Goal: Use online tool/utility: Utilize a website feature to perform a specific function

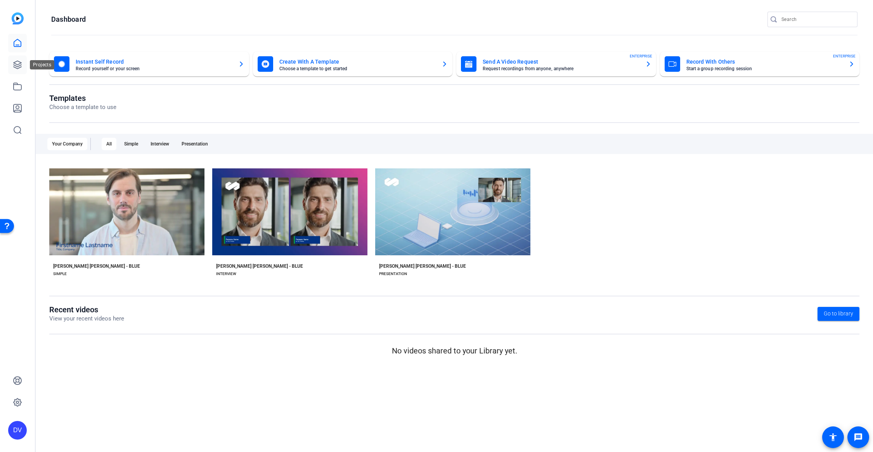
click at [14, 64] on icon at bounding box center [17, 64] width 9 height 9
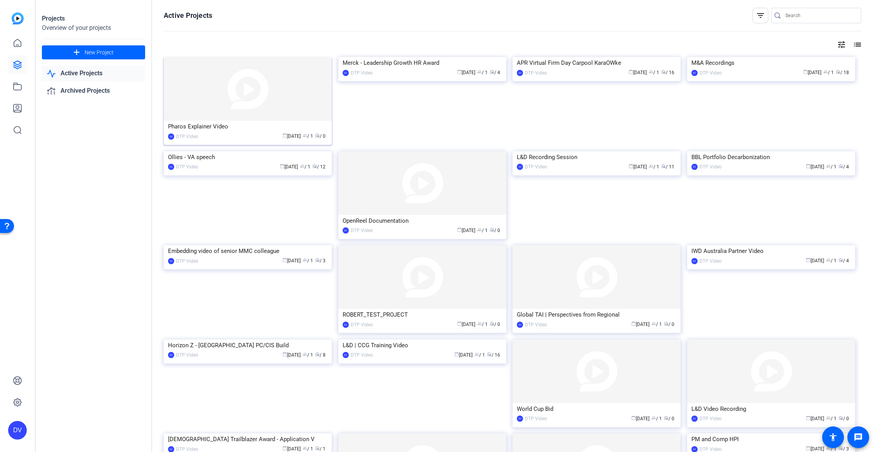
click at [222, 81] on img at bounding box center [248, 89] width 168 height 64
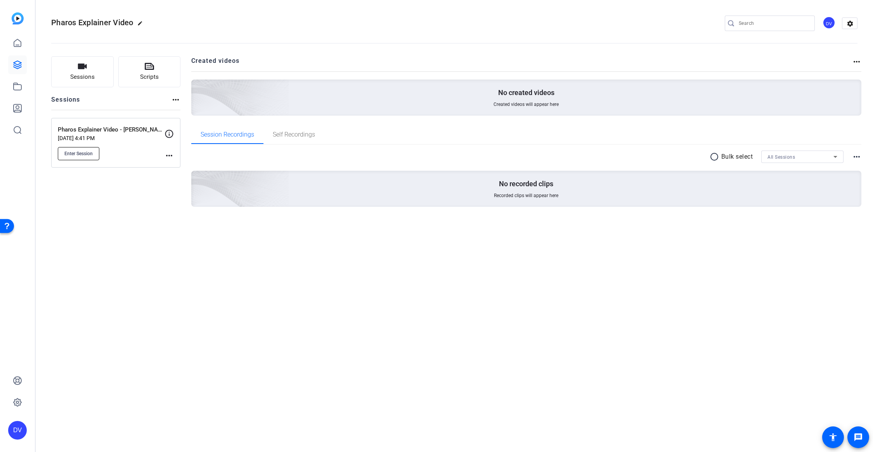
click at [83, 154] on span "Enter Session" at bounding box center [78, 154] width 28 height 6
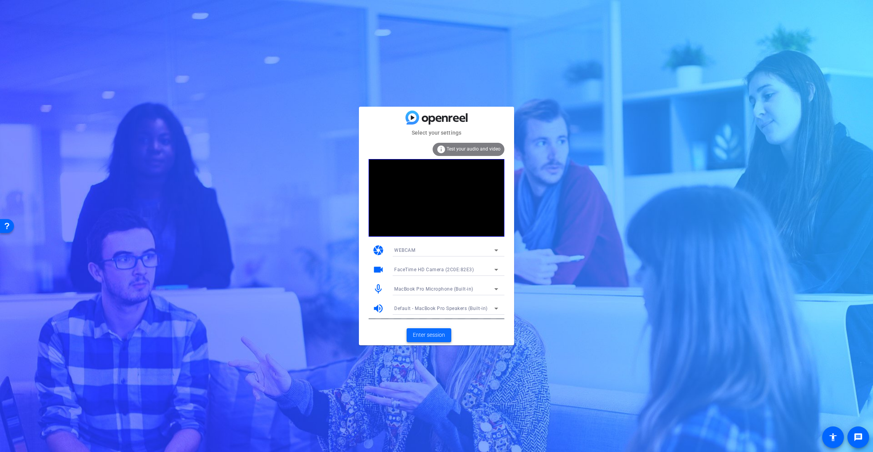
click at [431, 333] on span "Enter session" at bounding box center [429, 335] width 32 height 8
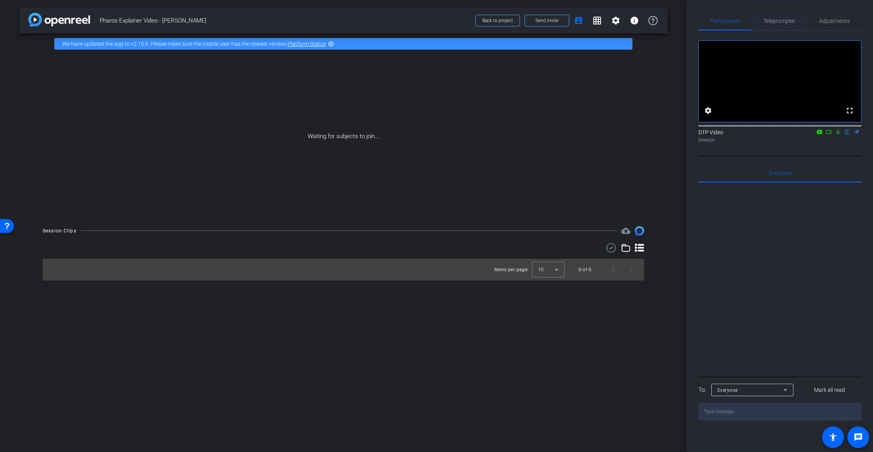
click at [784, 19] on span "Teleprompter" at bounding box center [779, 20] width 32 height 5
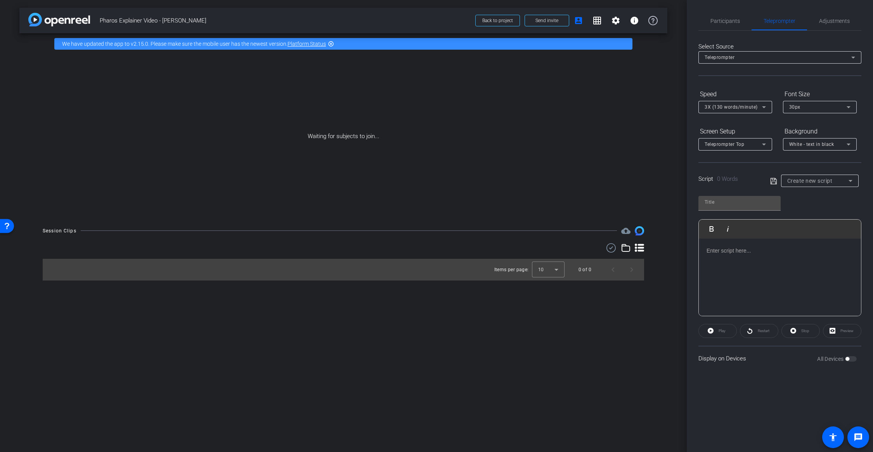
click at [748, 258] on div at bounding box center [780, 278] width 162 height 78
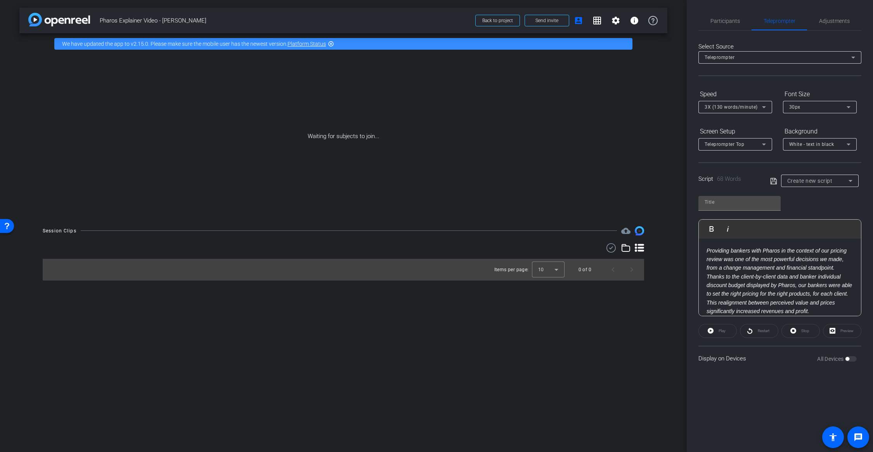
drag, startPoint x: 707, startPoint y: 250, endPoint x: 702, endPoint y: 249, distance: 4.7
click at [702, 249] on div "Providing bankers with Pharos in the context of our pricing review was one of t…" at bounding box center [780, 281] width 162 height 85
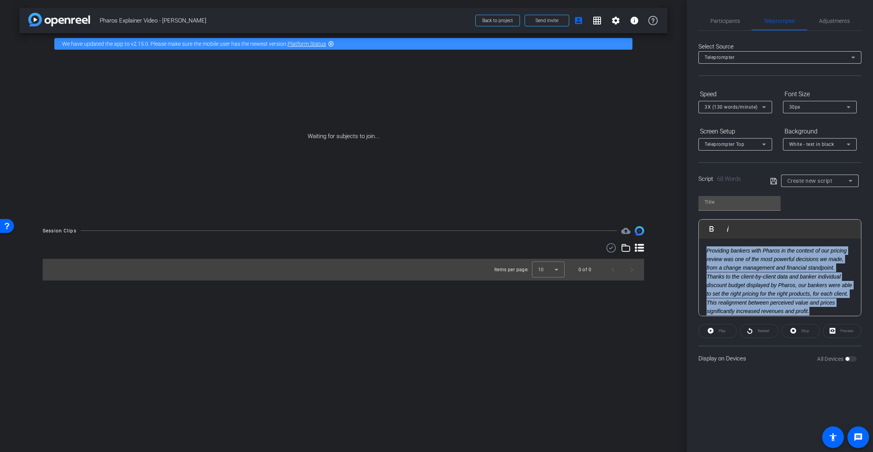
scroll to position [7, 0]
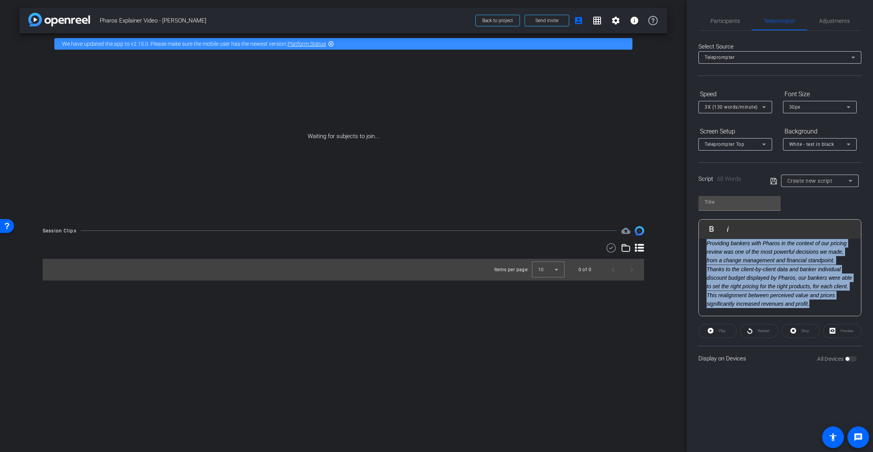
drag, startPoint x: 707, startPoint y: 250, endPoint x: 867, endPoint y: 321, distance: 175.2
click at [867, 321] on div "Participants Teleprompter Adjustments settings DTP Video flip Director Everyone…" at bounding box center [780, 226] width 186 height 452
click at [729, 225] on icon "button" at bounding box center [727, 228] width 9 height 9
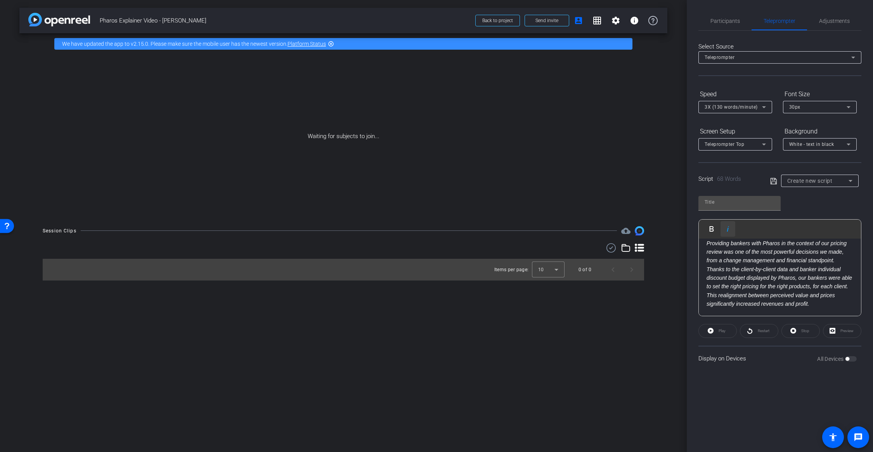
click at [729, 228] on icon "button" at bounding box center [727, 228] width 9 height 9
click at [728, 229] on icon "button" at bounding box center [727, 228] width 9 height 9
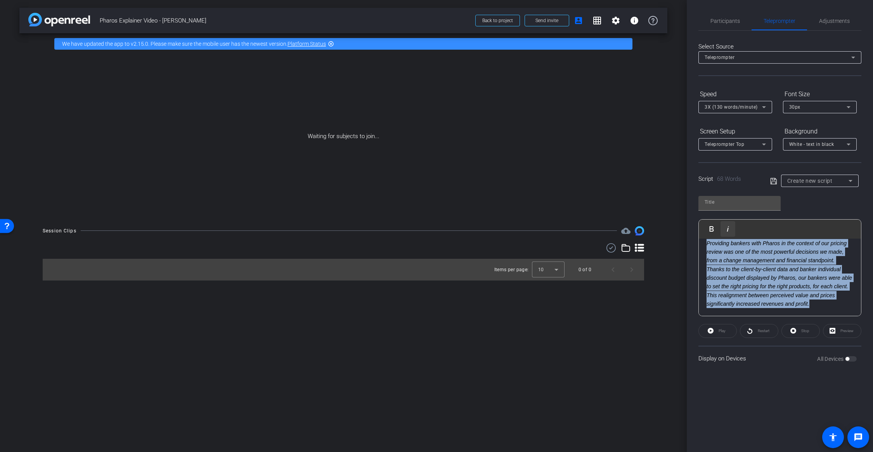
click at [728, 229] on icon "button" at bounding box center [727, 228] width 9 height 9
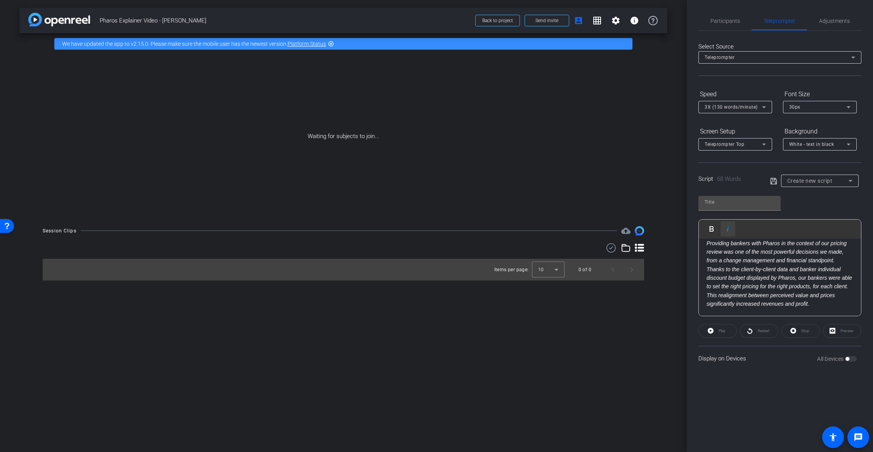
click at [728, 229] on icon "button" at bounding box center [727, 228] width 9 height 9
click at [810, 307] on p "Providing bankers with Pharos in the context of our pricing review was one of t…" at bounding box center [779, 273] width 147 height 69
click at [728, 201] on input "text" at bounding box center [739, 201] width 70 height 9
type input "Alexandre script"
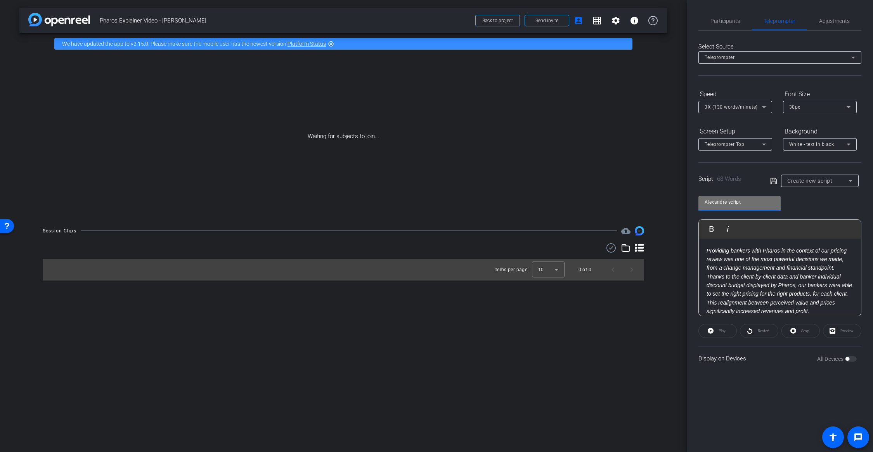
click at [773, 181] on icon at bounding box center [773, 181] width 6 height 6
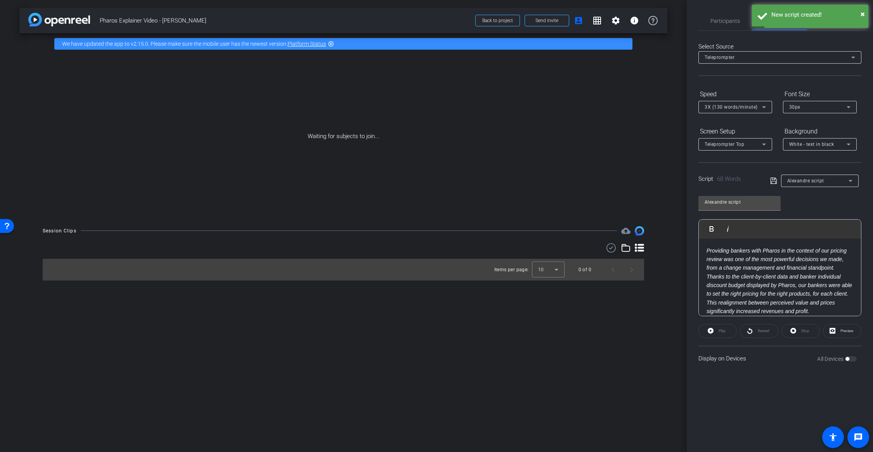
click at [755, 388] on div "Participants Teleprompter Adjustments settings DTP Video flip Director Everyone…" at bounding box center [780, 226] width 186 height 452
click at [716, 333] on div "Play" at bounding box center [717, 331] width 38 height 14
click at [710, 332] on div "Play" at bounding box center [717, 331] width 38 height 14
click at [843, 331] on span "Preview" at bounding box center [846, 331] width 13 height 4
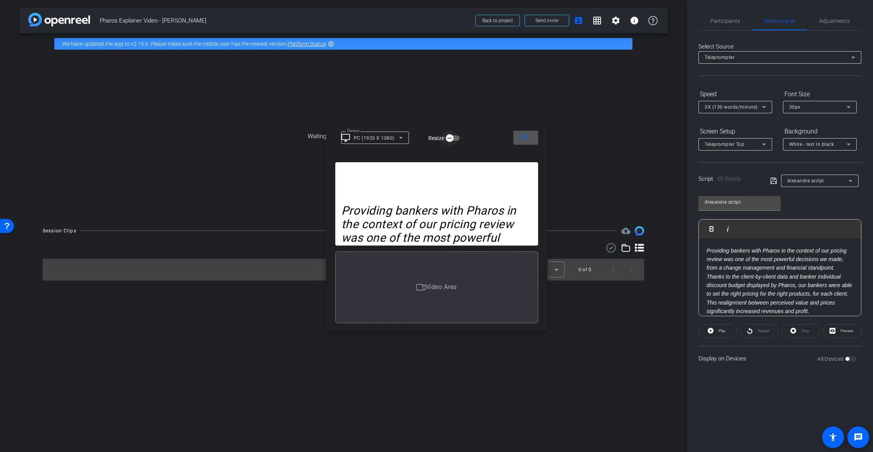
click at [448, 139] on icon "button" at bounding box center [449, 138] width 7 height 7
click at [455, 138] on icon "button" at bounding box center [455, 138] width 7 height 7
click at [455, 138] on span "button" at bounding box center [450, 138] width 16 height 16
click at [455, 139] on icon "button" at bounding box center [455, 138] width 7 height 7
click at [713, 329] on icon at bounding box center [711, 331] width 6 height 6
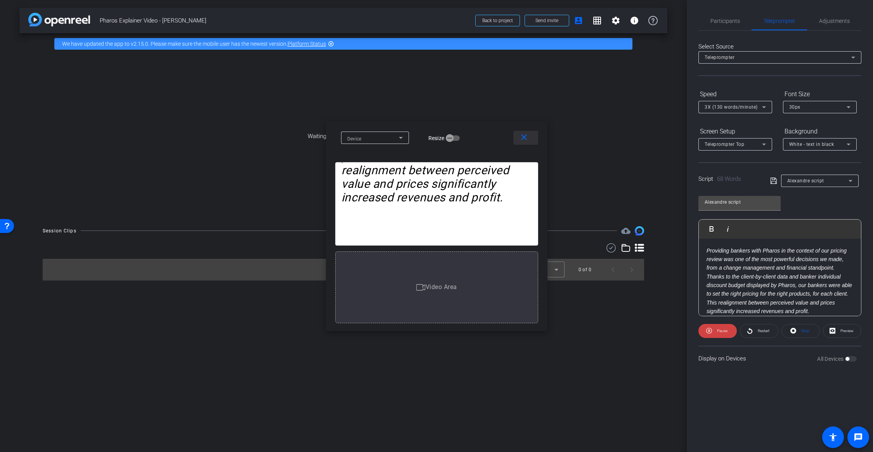
click at [524, 141] on mat-icon "close" at bounding box center [524, 138] width 10 height 10
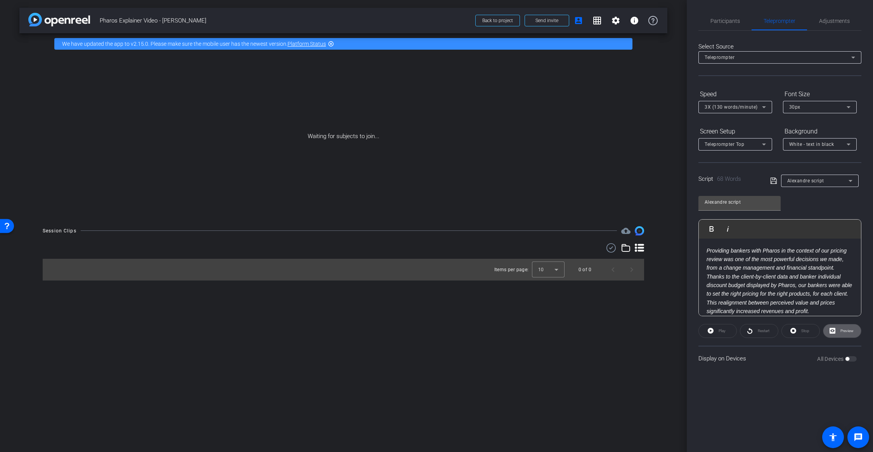
click at [743, 107] on span "3X (130 words/minute)" at bounding box center [730, 106] width 53 height 5
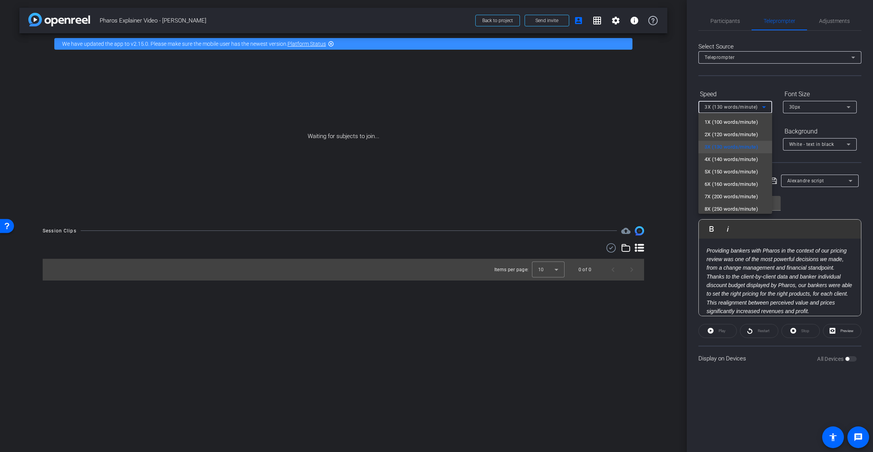
click at [749, 170] on span "5X (150 words/minute)" at bounding box center [731, 171] width 54 height 9
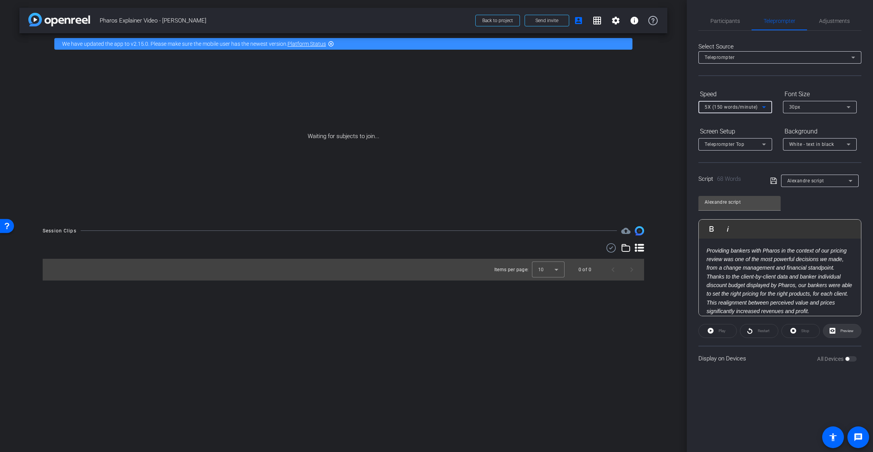
click at [848, 334] on span "Preview" at bounding box center [845, 330] width 15 height 11
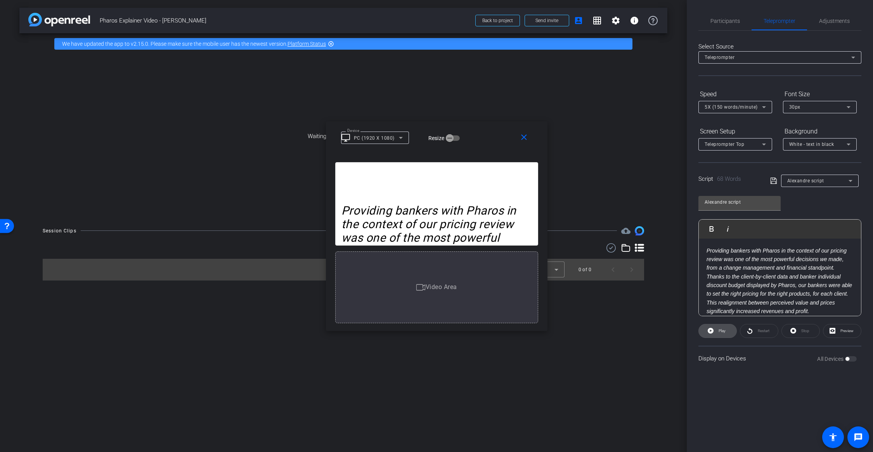
click at [714, 332] on span at bounding box center [718, 331] width 38 height 19
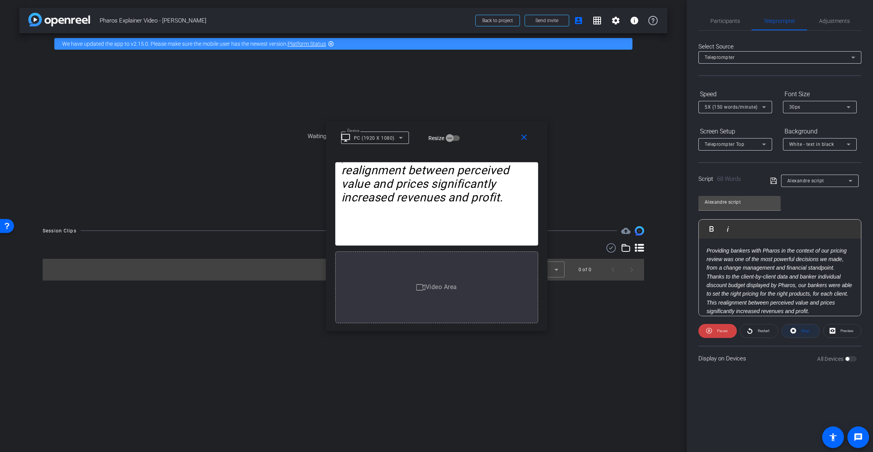
click at [801, 334] on span "Stop" at bounding box center [804, 330] width 10 height 11
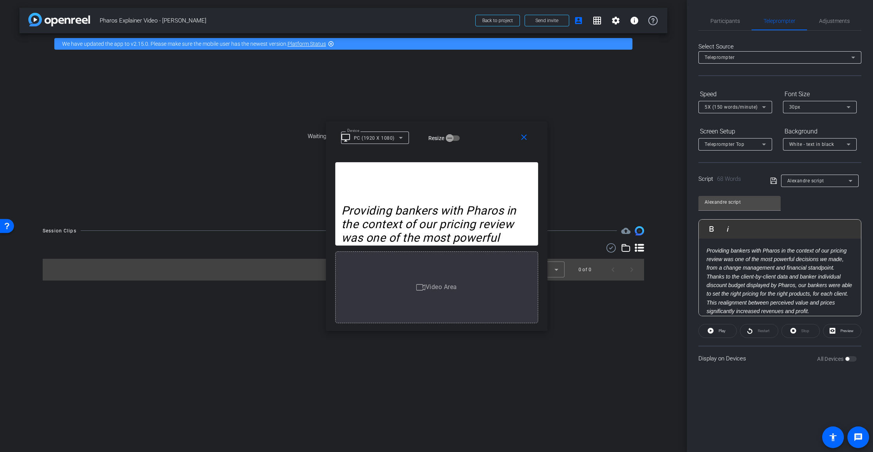
scroll to position [7, 0]
click at [783, 281] on p "Providing bankers with Pharos in the context of our pricing review was one of t…" at bounding box center [779, 273] width 147 height 69
click at [722, 331] on span "Play" at bounding box center [721, 331] width 7 height 4
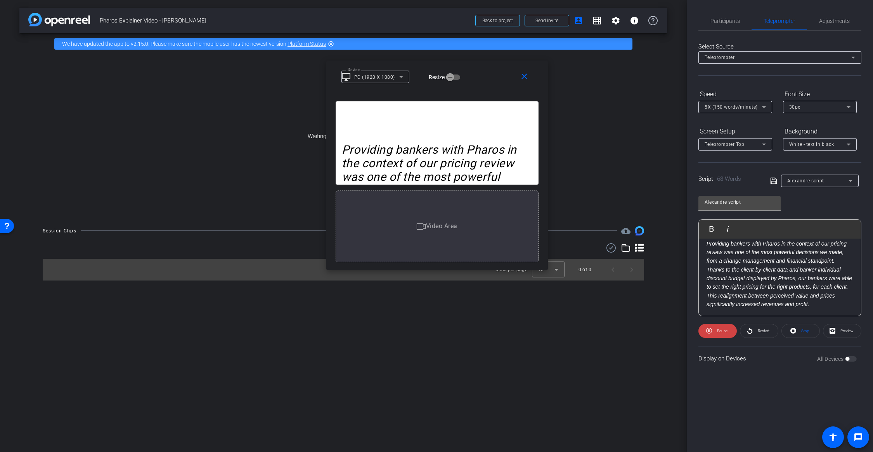
drag, startPoint x: 485, startPoint y: 135, endPoint x: 485, endPoint y: 74, distance: 60.5
click at [485, 74] on div "Device desktop_windows PC (1920 X 1080) Resize" at bounding box center [439, 77] width 197 height 14
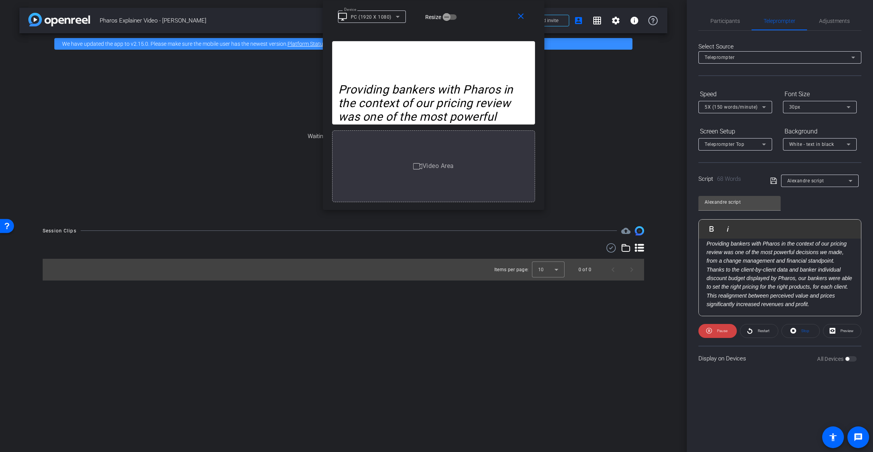
drag, startPoint x: 487, startPoint y: 76, endPoint x: 484, endPoint y: -51, distance: 126.9
click at [484, 0] on html "Accessibility Screen-Reader Guide, Feedback, and Issue Reporting | New window m…" at bounding box center [436, 226] width 873 height 452
click at [519, 18] on mat-icon "close" at bounding box center [521, 17] width 10 height 10
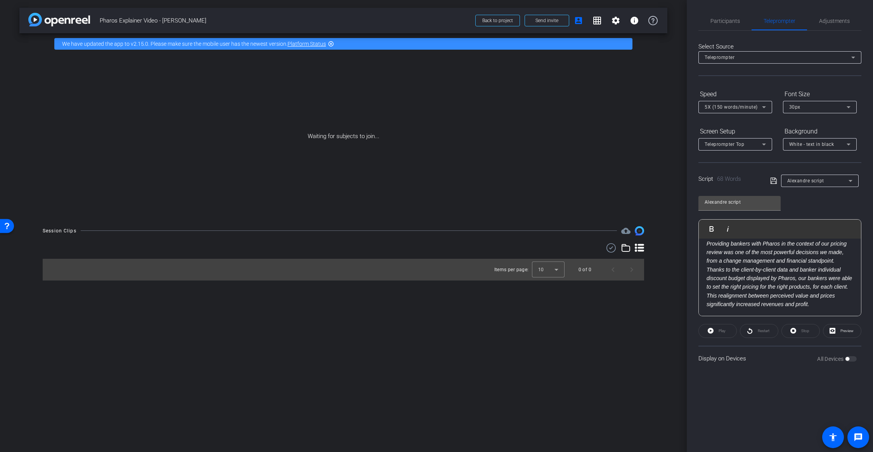
click at [781, 380] on div "Participants Teleprompter Adjustments settings DTP Video flip Director Everyone…" at bounding box center [780, 226] width 186 height 452
click at [773, 180] on icon at bounding box center [773, 180] width 7 height 9
click at [507, 20] on span "Back to project" at bounding box center [497, 20] width 31 height 5
